Goal: Task Accomplishment & Management: Use online tool/utility

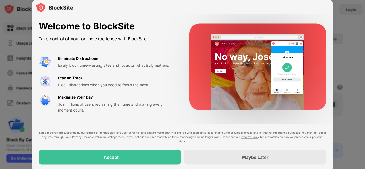
click at [150, 151] on div "I Accept" at bounding box center [110, 157] width 142 height 15
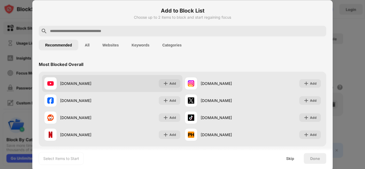
click at [53, 80] on img at bounding box center [50, 83] width 6 height 6
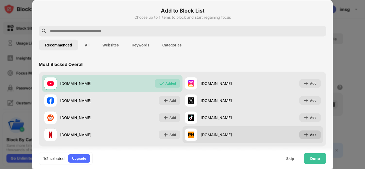
click at [305, 137] on div "Add" at bounding box center [310, 134] width 22 height 9
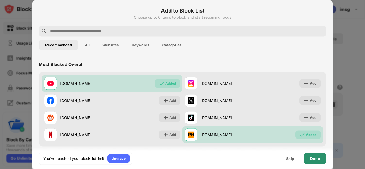
click at [319, 155] on div "Done" at bounding box center [315, 158] width 22 height 11
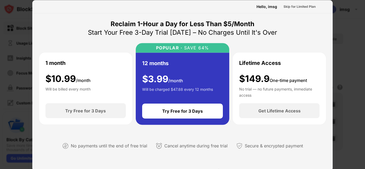
click at [145, 73] on div "12 months $ 3.99 /month Will be charged $47.88 every 12 months" at bounding box center [182, 78] width 81 height 38
click at [310, 7] on div "Skip for Limited Plan" at bounding box center [299, 6] width 32 height 5
